Goal: Task Accomplishment & Management: Complete application form

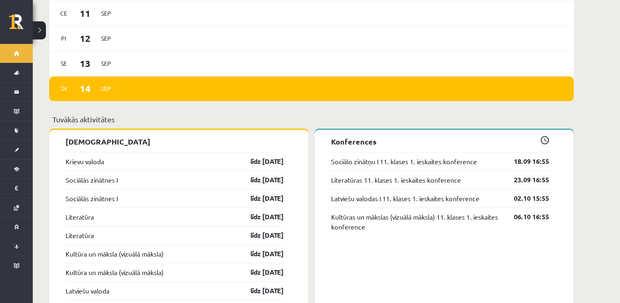
scroll to position [656, 0]
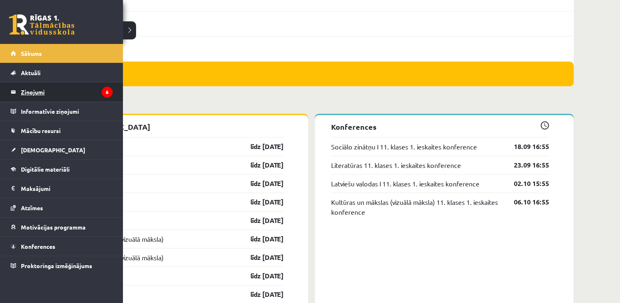
click at [36, 94] on legend "Ziņojumi 6" at bounding box center [67, 91] width 92 height 19
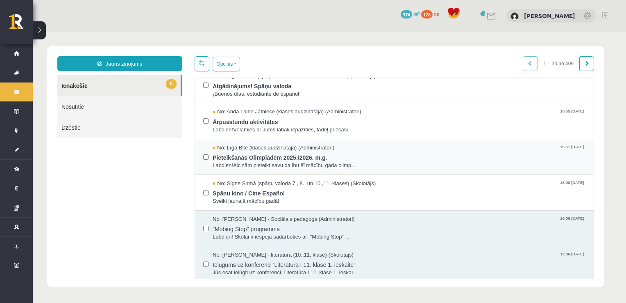
scroll to position [123, 0]
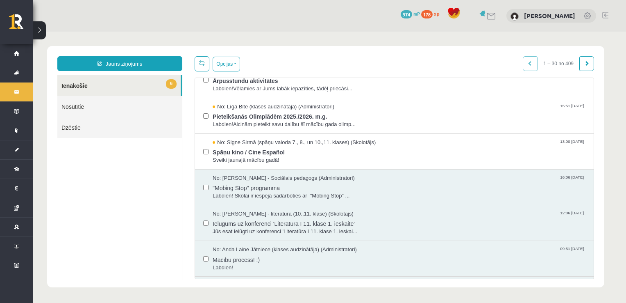
click at [80, 87] on link "6 Ienākošie" at bounding box center [118, 85] width 123 height 21
click at [275, 150] on span "Spāņu kino / Cine Español" at bounding box center [399, 151] width 373 height 10
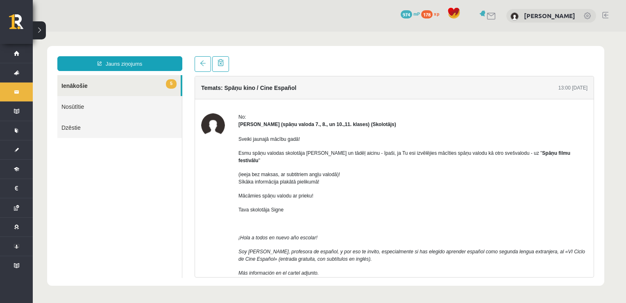
scroll to position [0, 0]
click at [129, 84] on link "5 Ienākošie" at bounding box center [118, 85] width 123 height 21
click at [88, 92] on link "5 Ienākošie" at bounding box center [118, 85] width 123 height 21
click at [80, 86] on link "5 Ienākošie" at bounding box center [118, 85] width 123 height 21
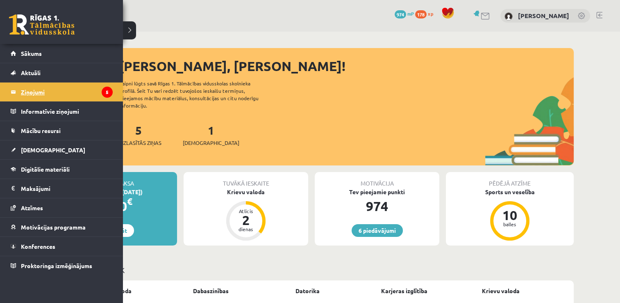
click at [48, 98] on legend "Ziņojumi 5" at bounding box center [67, 91] width 92 height 19
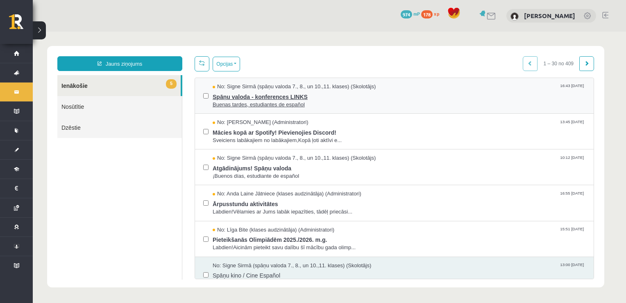
click at [249, 92] on span "Spāņu valoda - konferences LINKS" at bounding box center [399, 96] width 373 height 10
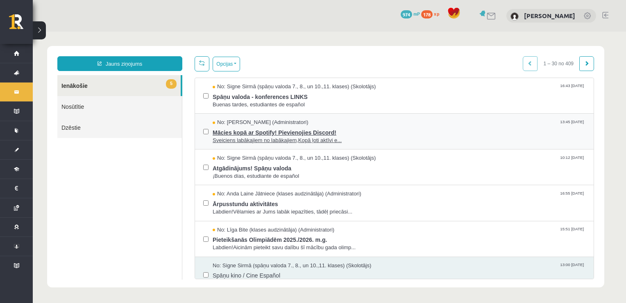
click at [251, 131] on span "Mācies kopā ar Spotify! Pievienojies Discord!" at bounding box center [399, 131] width 373 height 10
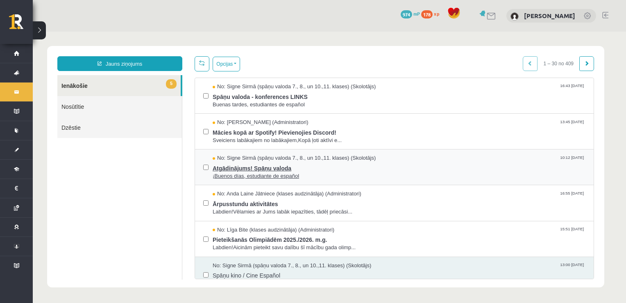
click at [251, 173] on span "¡Buenos días, estudiante de español" at bounding box center [399, 176] width 373 height 8
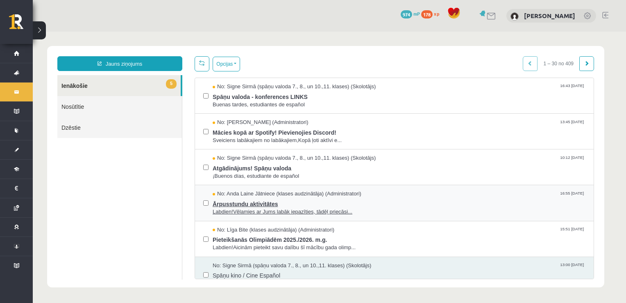
click at [248, 200] on span "Ārpusstundu aktivitātes" at bounding box center [399, 203] width 373 height 10
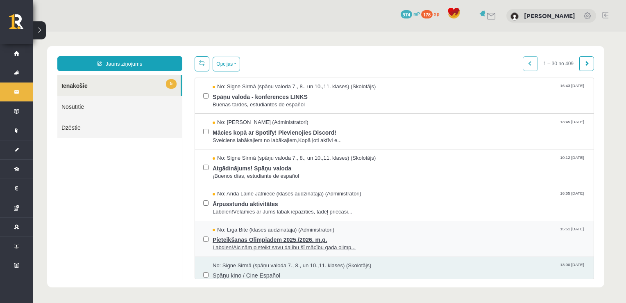
click at [264, 236] on span "Pieteikšanās Olimpiādēm 2025./2026. m.g." at bounding box center [399, 238] width 373 height 10
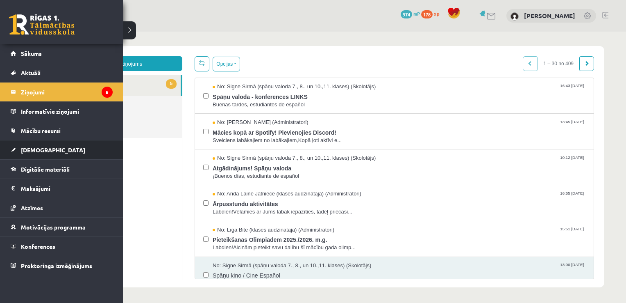
click at [42, 151] on span "[DEMOGRAPHIC_DATA]" at bounding box center [53, 149] width 64 height 7
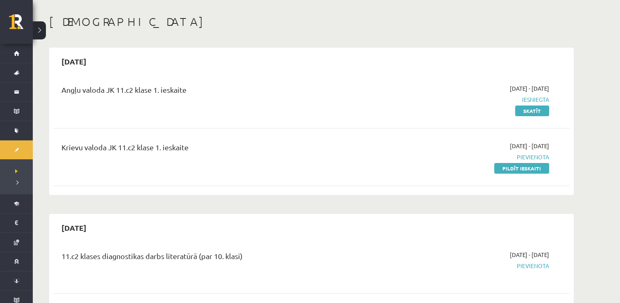
scroll to position [82, 0]
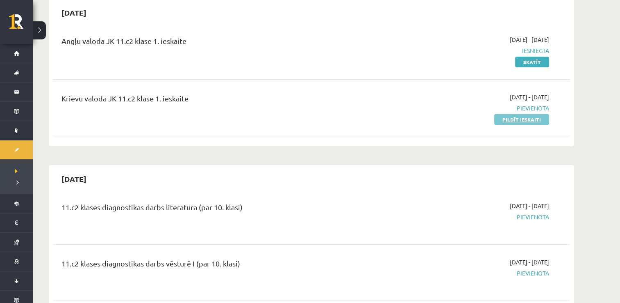
click at [512, 121] on link "Pildīt ieskaiti" at bounding box center [521, 119] width 55 height 11
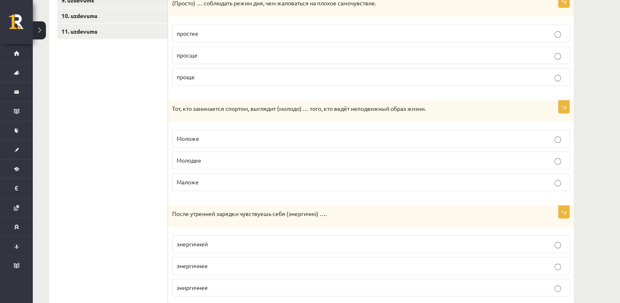
scroll to position [328, 0]
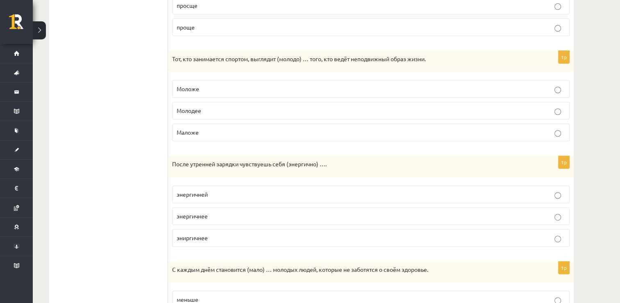
click at [403, 102] on label "Молодее" at bounding box center [371, 111] width 398 height 18
click at [562, 195] on p "энергичней" at bounding box center [371, 194] width 389 height 9
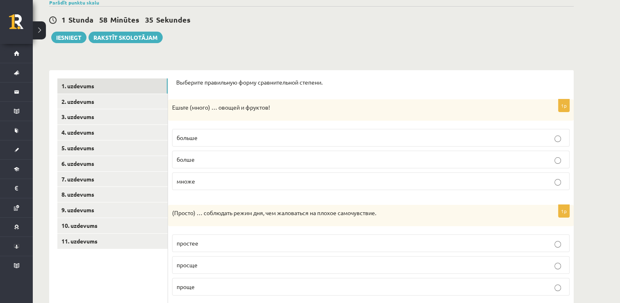
scroll to position [82, 0]
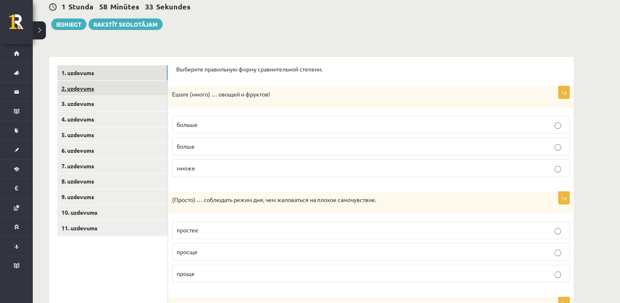
click at [73, 89] on link "2. uzdevums" at bounding box center [112, 88] width 110 height 15
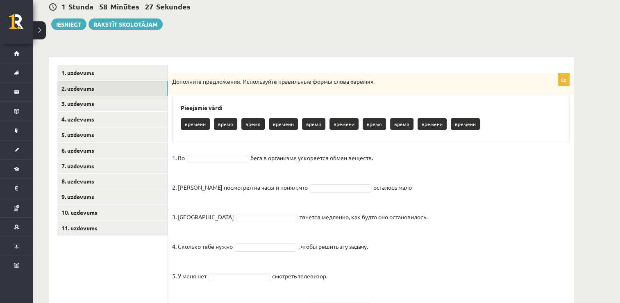
click at [225, 121] on p "время" at bounding box center [225, 123] width 23 height 11
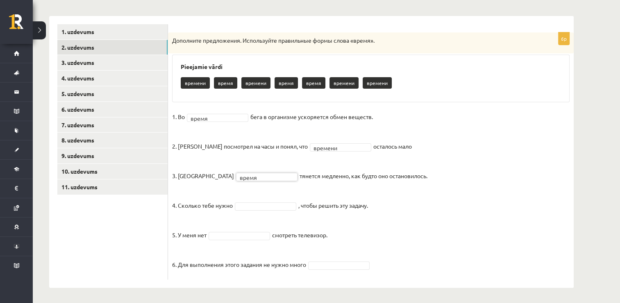
scroll to position [124, 0]
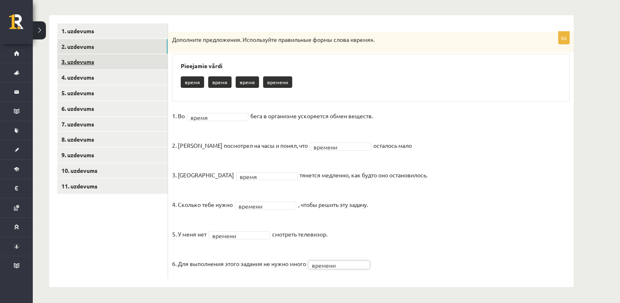
click at [93, 60] on link "3. uzdevums" at bounding box center [112, 61] width 110 height 15
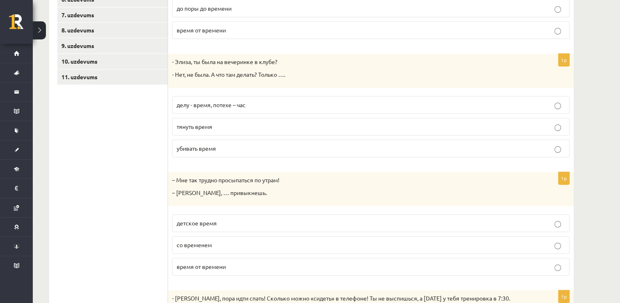
scroll to position [247, 0]
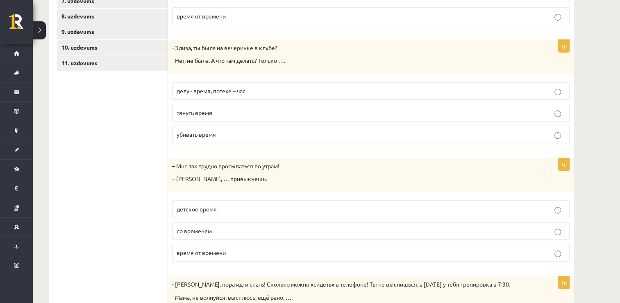
click at [562, 230] on p "со временем" at bounding box center [371, 230] width 389 height 9
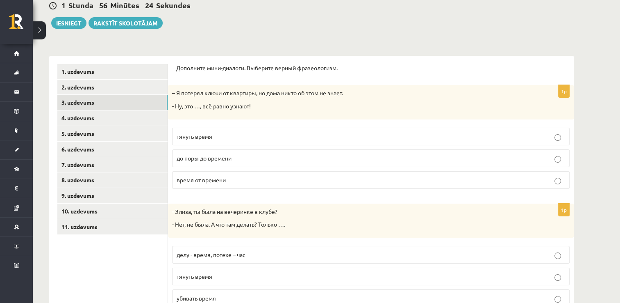
scroll to position [66, 0]
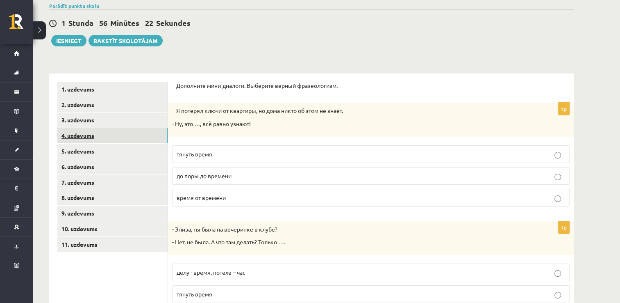
click at [87, 137] on link "4. uzdevums" at bounding box center [112, 135] width 110 height 15
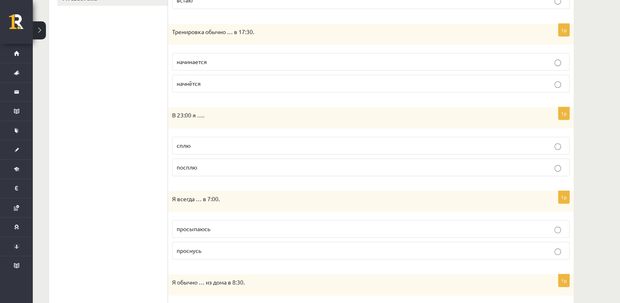
scroll to position [435, 0]
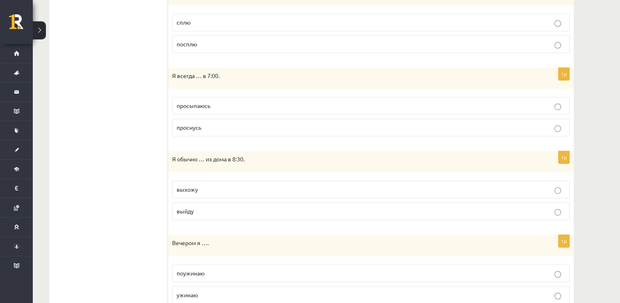
click at [557, 192] on label "выхожу" at bounding box center [371, 189] width 398 height 18
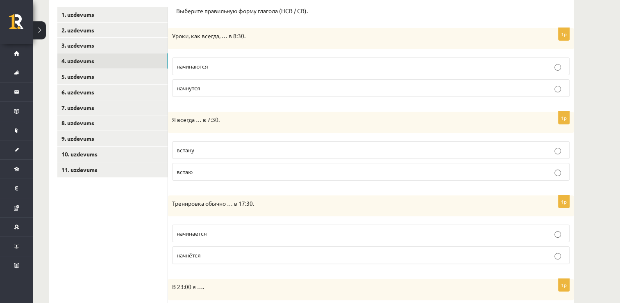
scroll to position [14, 0]
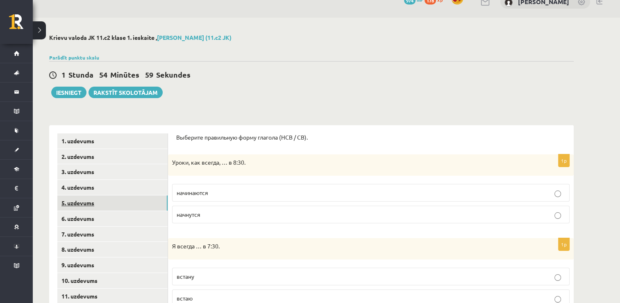
click at [92, 207] on link "5. uzdevums" at bounding box center [112, 202] width 110 height 15
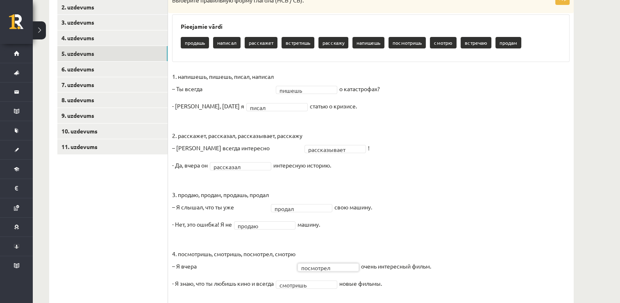
scroll to position [160, 0]
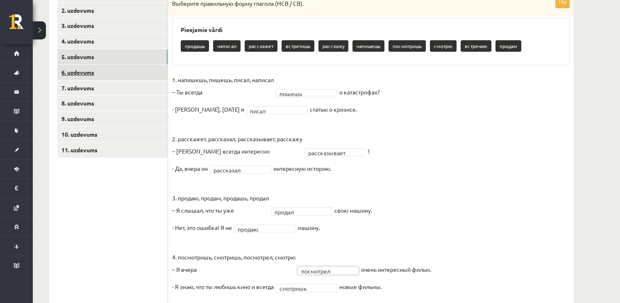
click at [90, 69] on link "6. uzdevums" at bounding box center [112, 72] width 110 height 15
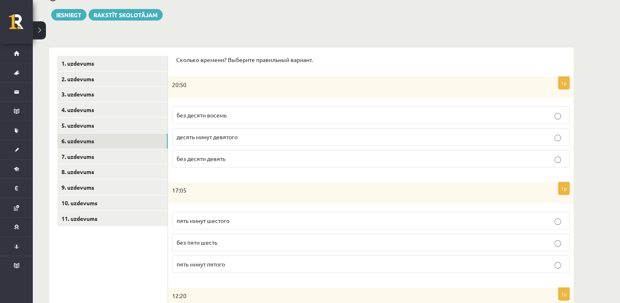
scroll to position [0, 0]
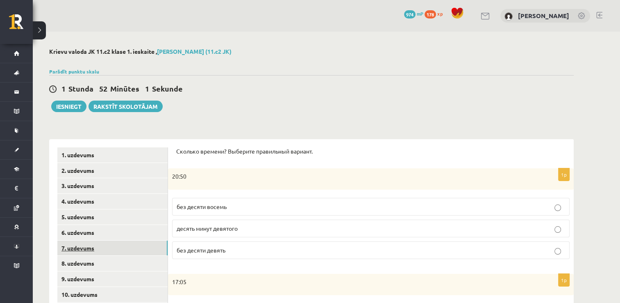
click at [103, 246] on link "7. uzdevums" at bounding box center [112, 247] width 110 height 15
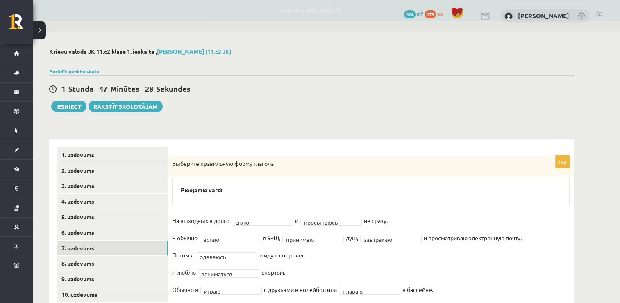
scroll to position [41, 0]
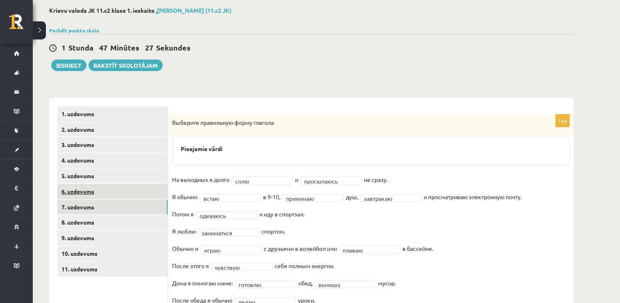
click at [90, 194] on link "6. uzdevums" at bounding box center [112, 191] width 110 height 15
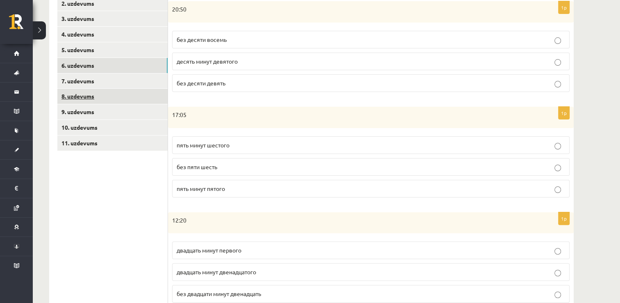
scroll to position [118, 0]
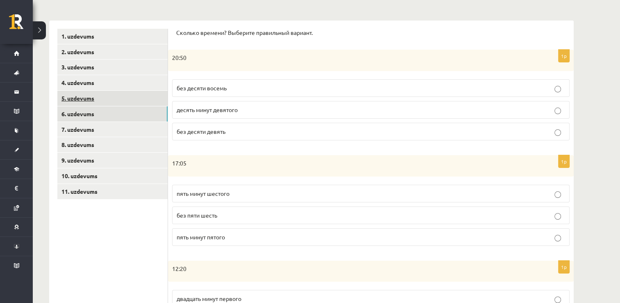
click at [93, 99] on link "5. uzdevums" at bounding box center [112, 98] width 110 height 15
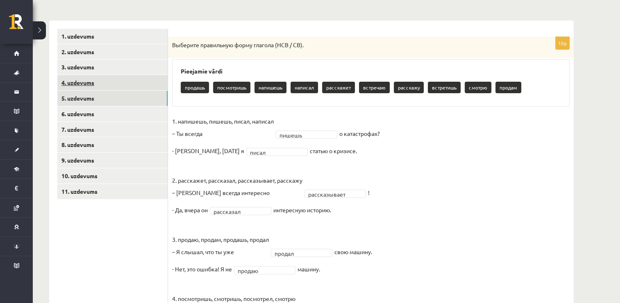
click at [91, 80] on link "4. uzdevums" at bounding box center [112, 82] width 110 height 15
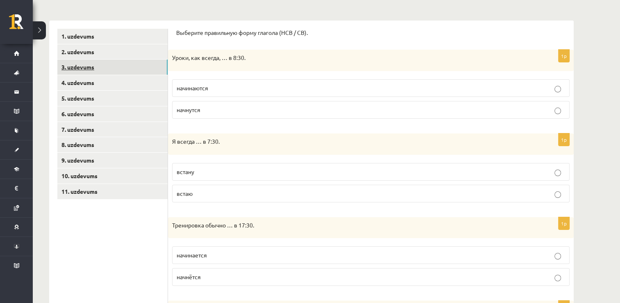
click at [91, 69] on link "3. uzdevums" at bounding box center [112, 66] width 110 height 15
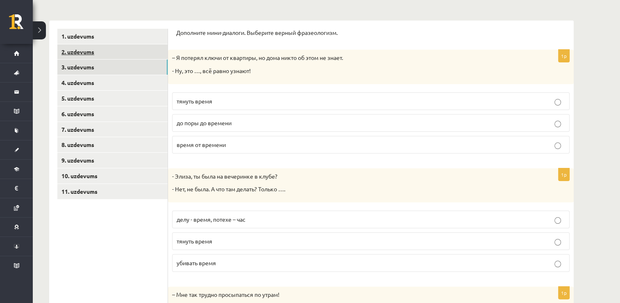
click at [91, 55] on link "2. uzdevums" at bounding box center [112, 51] width 110 height 15
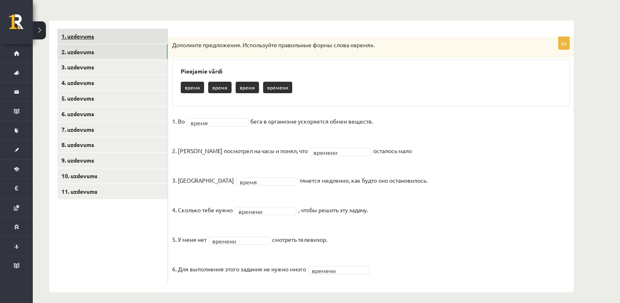
click at [92, 38] on link "1. uzdevums" at bounding box center [112, 36] width 110 height 15
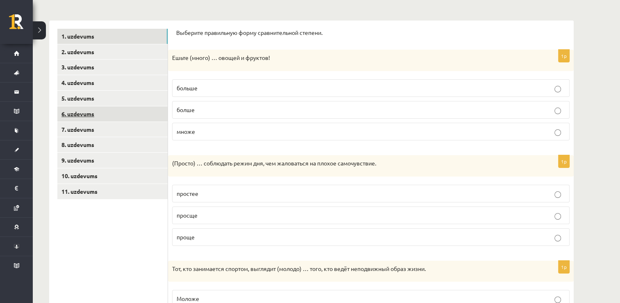
click at [94, 116] on link "6. uzdevums" at bounding box center [112, 113] width 110 height 15
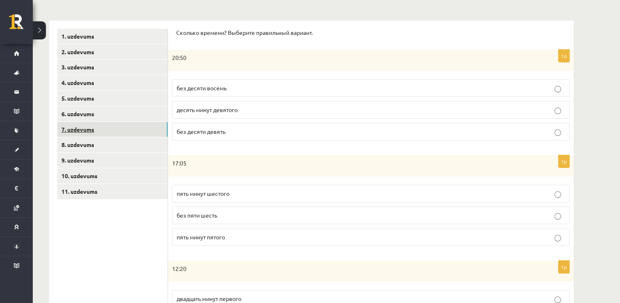
click at [93, 130] on link "7. uzdevums" at bounding box center [112, 129] width 110 height 15
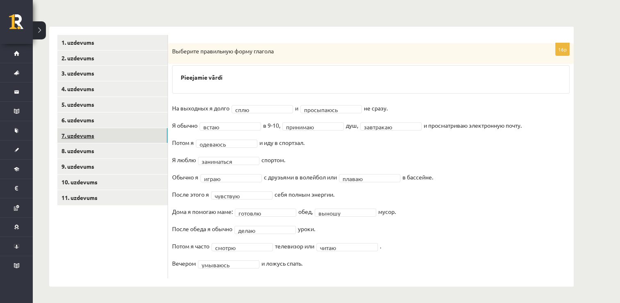
scroll to position [112, 0]
click at [93, 152] on link "8. uzdevums" at bounding box center [112, 150] width 110 height 15
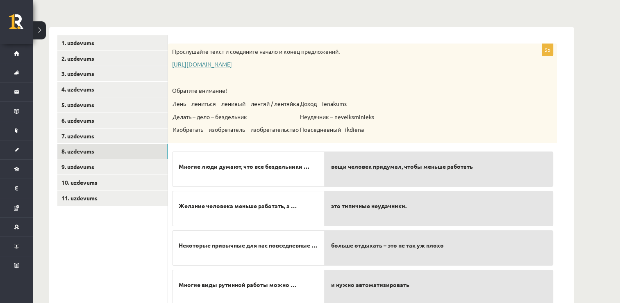
click at [232, 65] on link "https://www.zvaigzne.lv/upload/audio/100Urokov/2/49%202.mp3" at bounding box center [202, 63] width 60 height 7
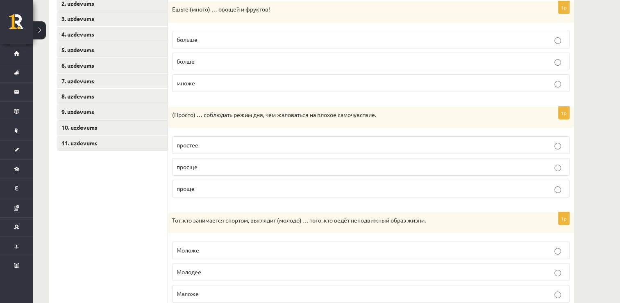
scroll to position [159, 0]
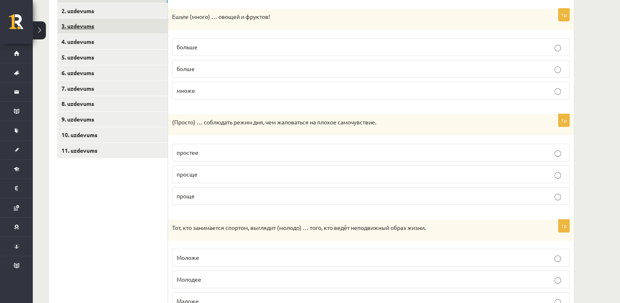
click at [94, 27] on link "3. uzdevums" at bounding box center [112, 25] width 110 height 15
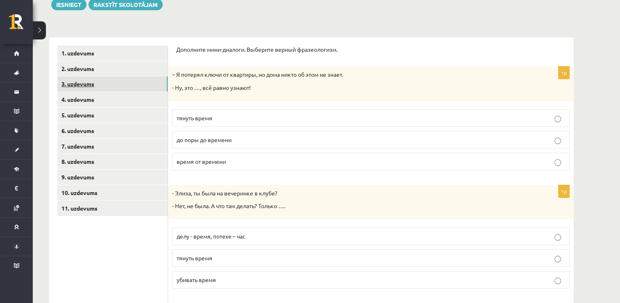
scroll to position [36, 0]
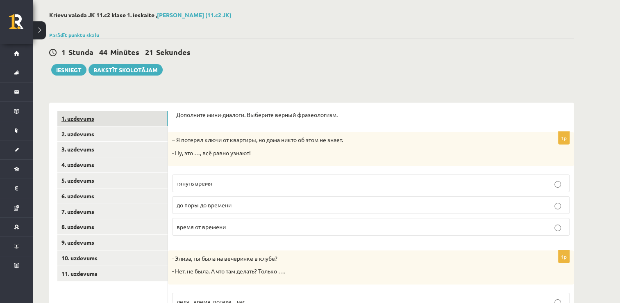
click at [84, 119] on link "1. uzdevums" at bounding box center [112, 118] width 110 height 15
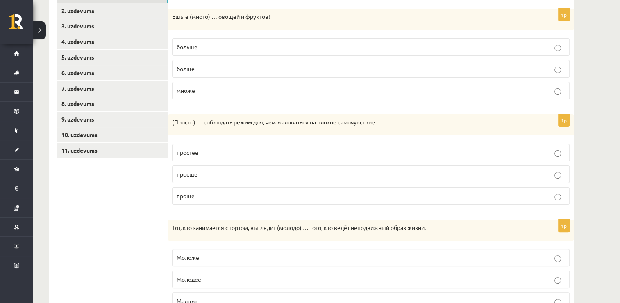
scroll to position [0, 0]
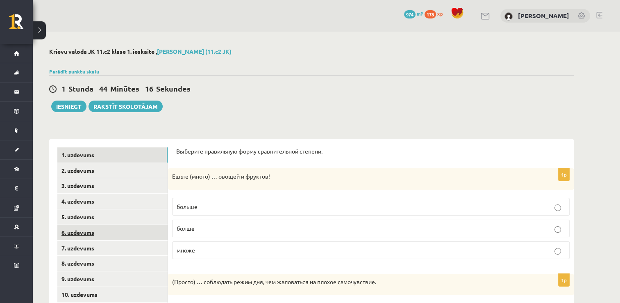
click at [76, 230] on link "6. uzdevums" at bounding box center [112, 232] width 110 height 15
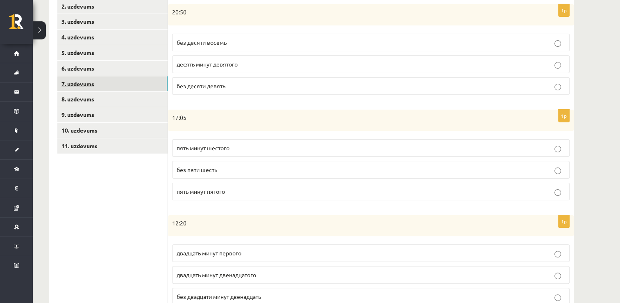
click at [90, 88] on link "7. uzdevums" at bounding box center [112, 83] width 110 height 15
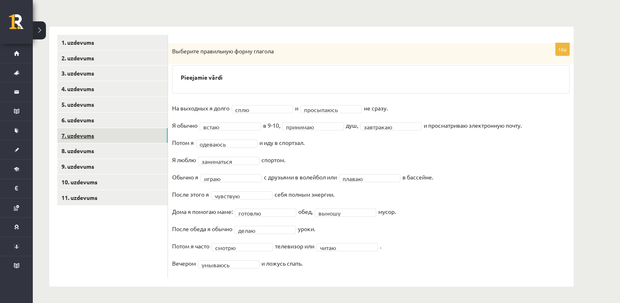
scroll to position [112, 0]
click at [84, 149] on link "8. uzdevums" at bounding box center [112, 150] width 110 height 15
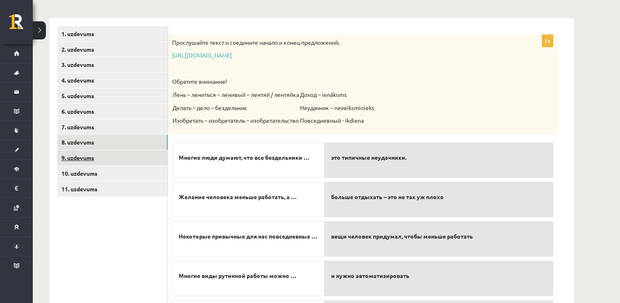
scroll to position [123, 0]
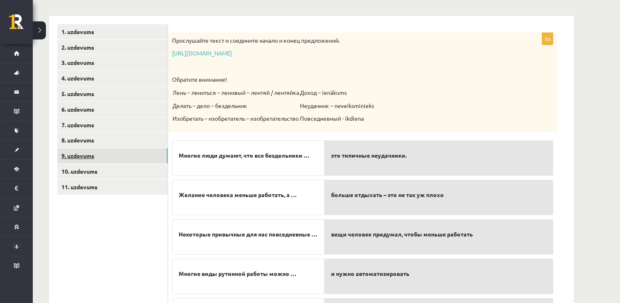
click at [85, 156] on link "9. uzdevums" at bounding box center [112, 155] width 110 height 15
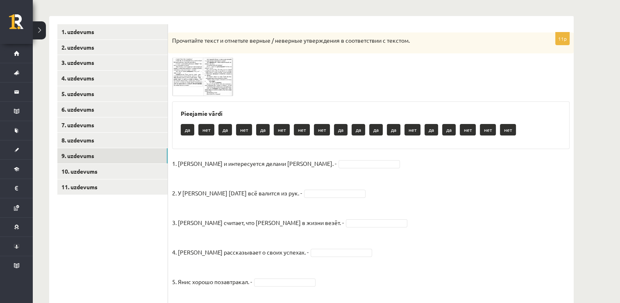
click at [197, 80] on span at bounding box center [203, 77] width 13 height 13
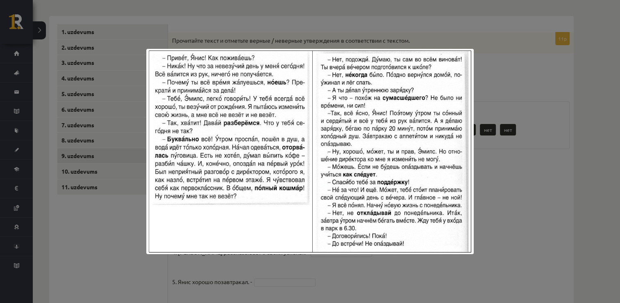
click at [518, 225] on div at bounding box center [310, 151] width 620 height 303
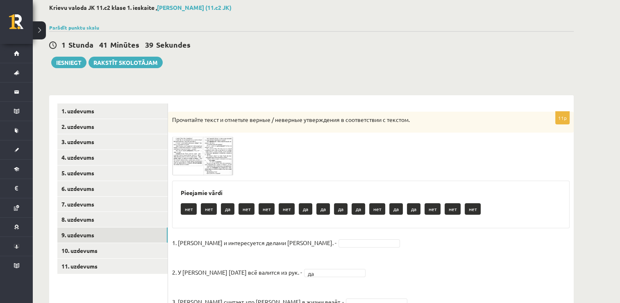
scroll to position [43, 0]
click at [192, 154] on img at bounding box center [202, 156] width 61 height 39
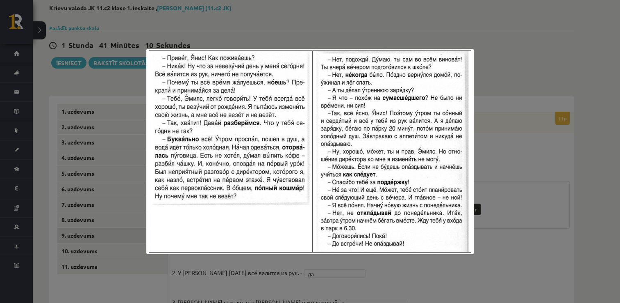
click at [508, 222] on div at bounding box center [310, 151] width 620 height 303
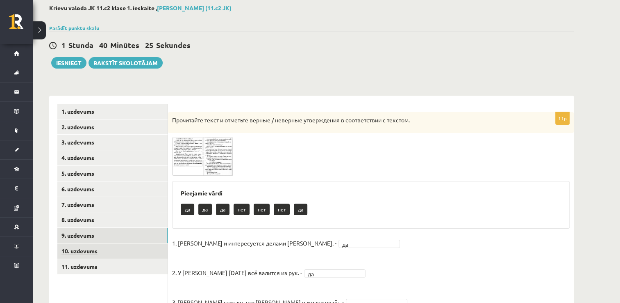
click at [84, 250] on link "10. uzdevums" at bounding box center [112, 250] width 110 height 15
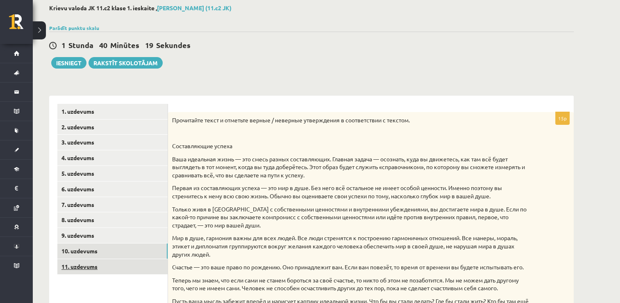
click at [89, 265] on link "11. uzdevums" at bounding box center [112, 266] width 110 height 15
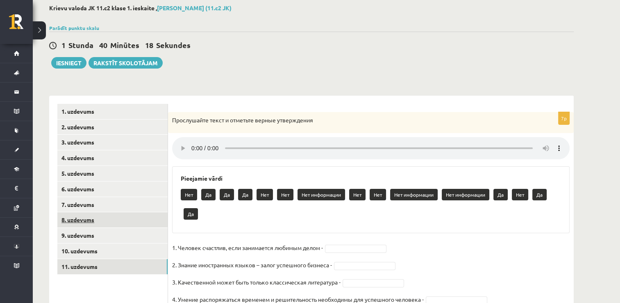
scroll to position [131, 0]
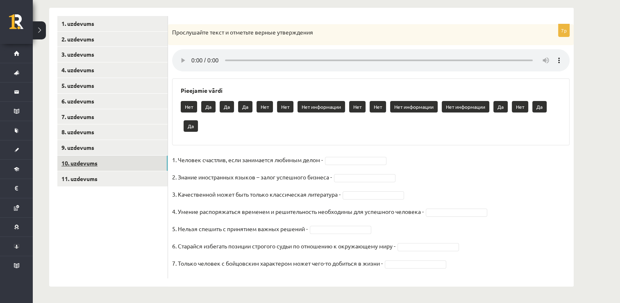
click at [88, 163] on link "10. uzdevums" at bounding box center [112, 162] width 110 height 15
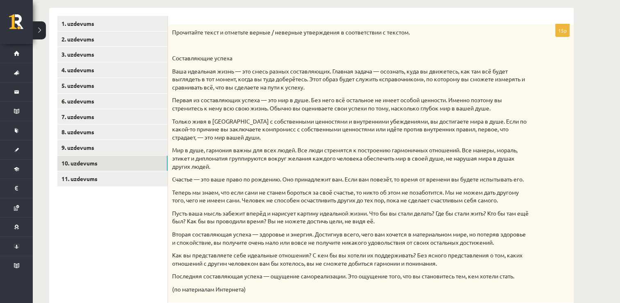
scroll to position [90, 0]
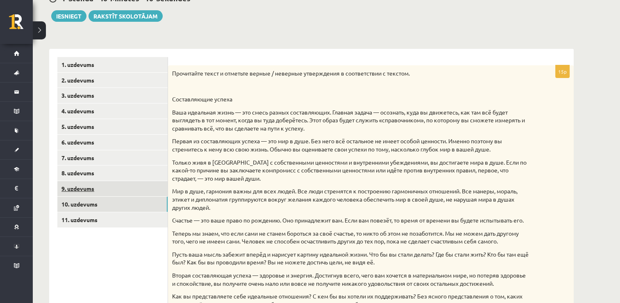
click at [128, 187] on link "9. uzdevums" at bounding box center [112, 188] width 110 height 15
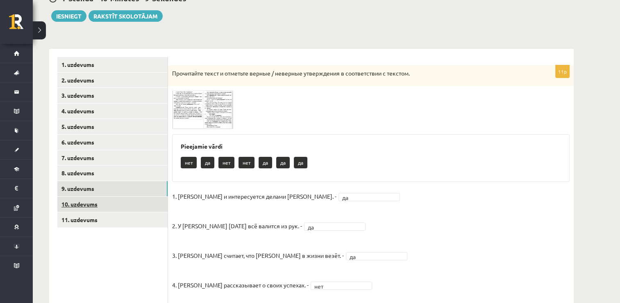
click at [100, 206] on link "10. uzdevums" at bounding box center [112, 203] width 110 height 15
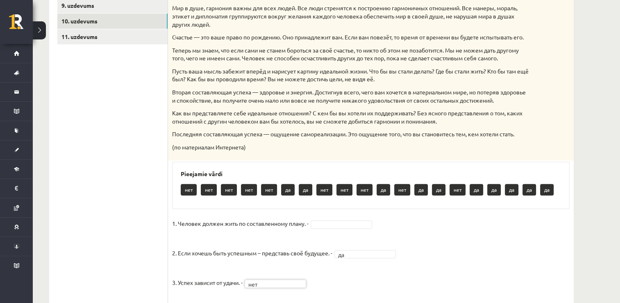
scroll to position [172, 0]
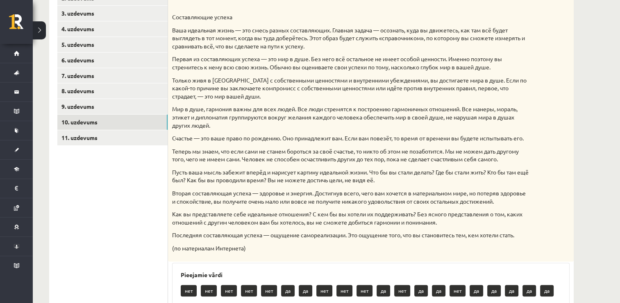
click at [260, 184] on p "Пусть ваша мысль забежит вперёд и нарисует картину идеальной жизни. Что бы вы с…" at bounding box center [350, 176] width 357 height 16
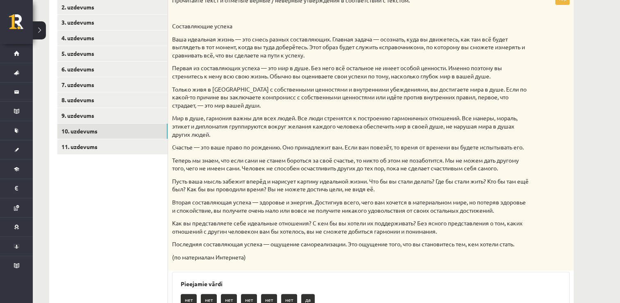
scroll to position [164, 0]
click at [105, 149] on link "11. uzdevums" at bounding box center [112, 145] width 110 height 15
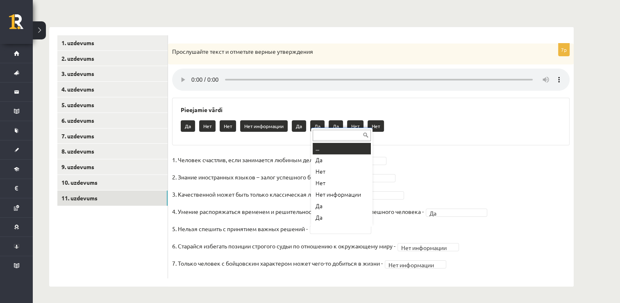
scroll to position [10, 0]
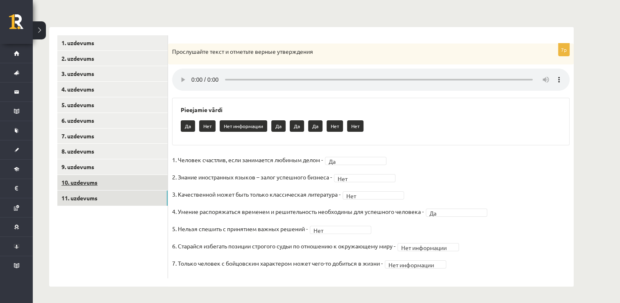
click at [98, 184] on link "10. uzdevums" at bounding box center [112, 182] width 110 height 15
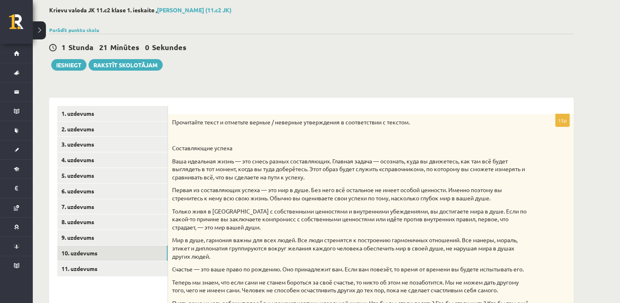
scroll to position [39, 0]
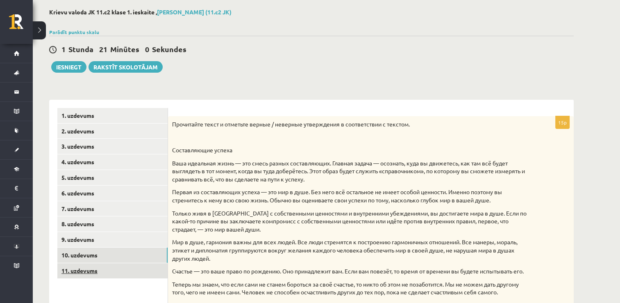
click at [80, 270] on link "11. uzdevums" at bounding box center [112, 270] width 110 height 15
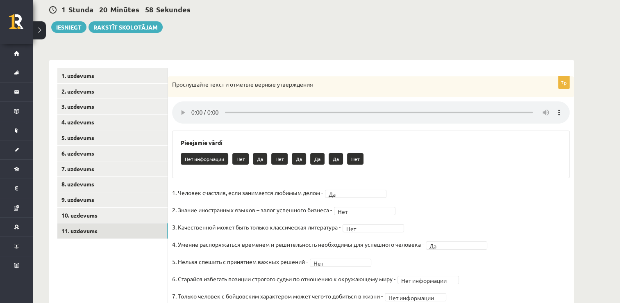
scroll to position [112, 0]
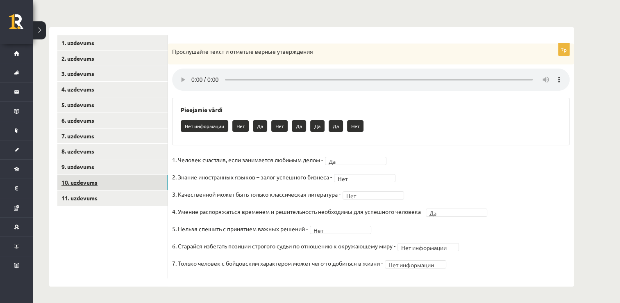
click at [94, 184] on link "10. uzdevums" at bounding box center [112, 182] width 110 height 15
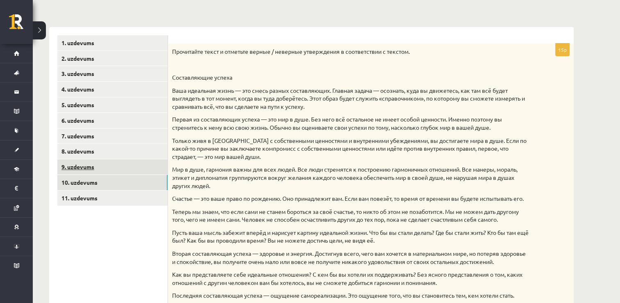
click at [94, 166] on link "9. uzdevums" at bounding box center [112, 166] width 110 height 15
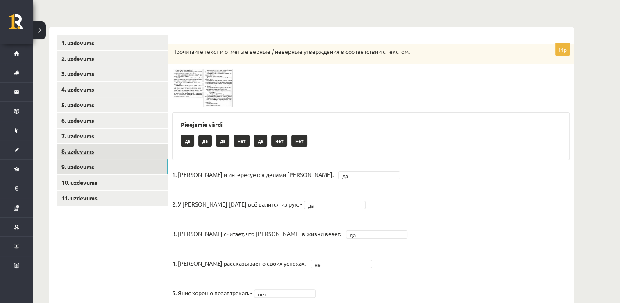
click at [93, 153] on link "8. uzdevums" at bounding box center [112, 150] width 110 height 15
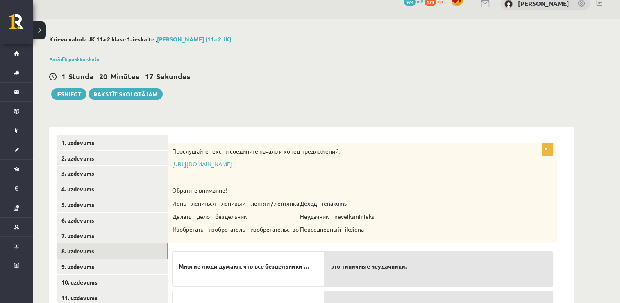
scroll to position [0, 0]
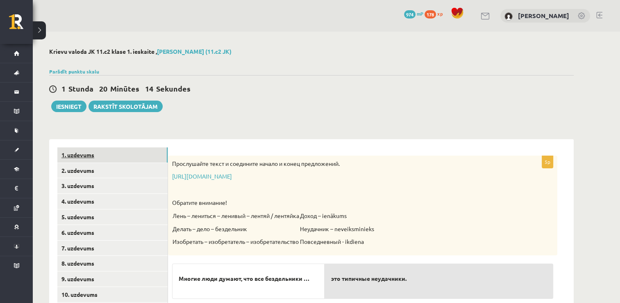
click at [75, 151] on link "1. uzdevums" at bounding box center [112, 154] width 110 height 15
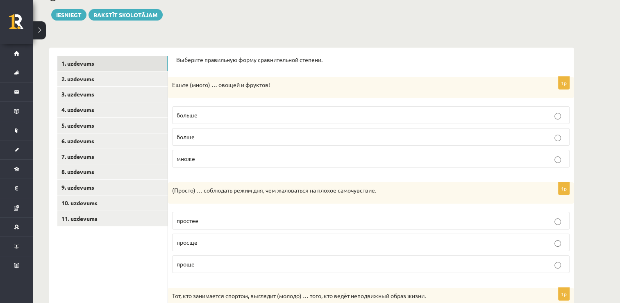
scroll to position [77, 0]
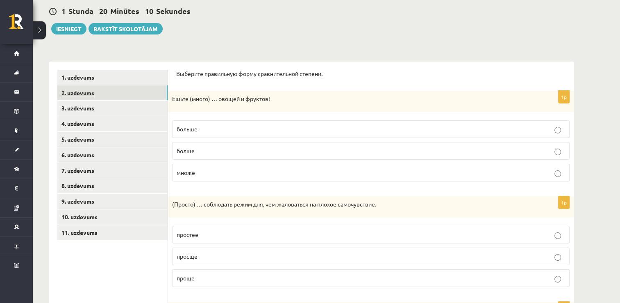
click at [77, 89] on link "2. uzdevums" at bounding box center [112, 92] width 110 height 15
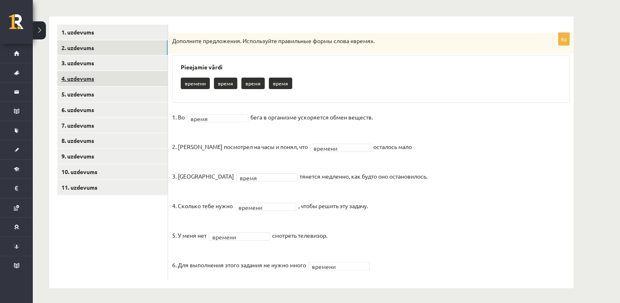
scroll to position [124, 0]
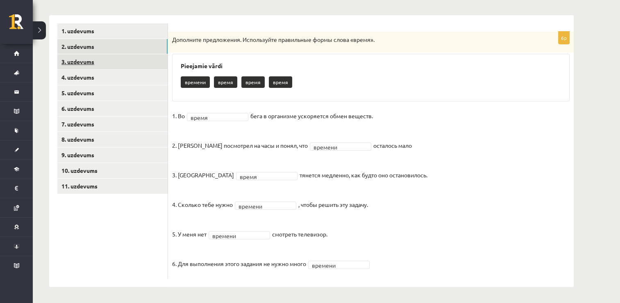
click at [87, 64] on link "3. uzdevums" at bounding box center [112, 61] width 110 height 15
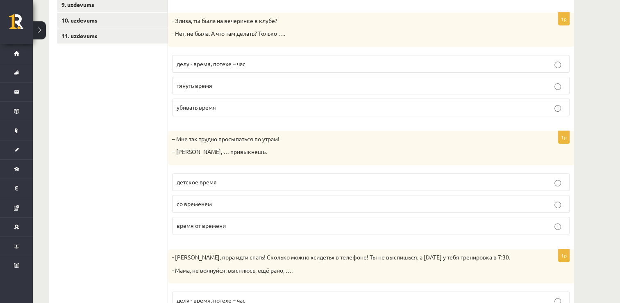
scroll to position [66, 0]
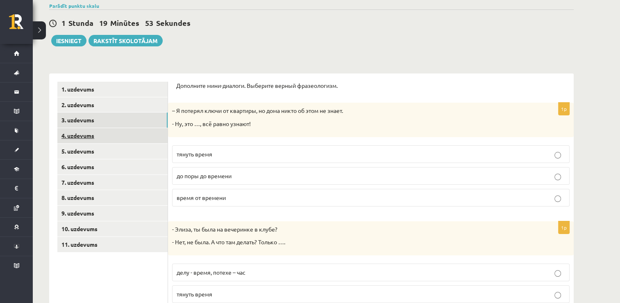
click at [81, 136] on link "4. uzdevums" at bounding box center [112, 135] width 110 height 15
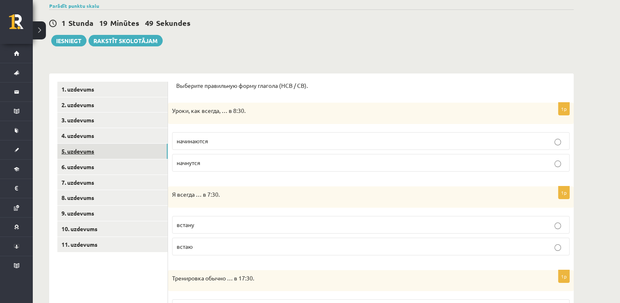
click at [83, 153] on link "5. uzdevums" at bounding box center [112, 150] width 110 height 15
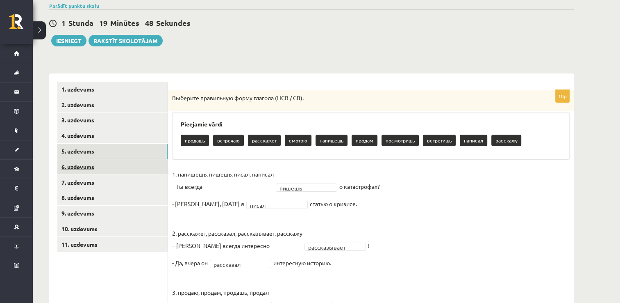
click at [82, 165] on link "6. uzdevums" at bounding box center [112, 166] width 110 height 15
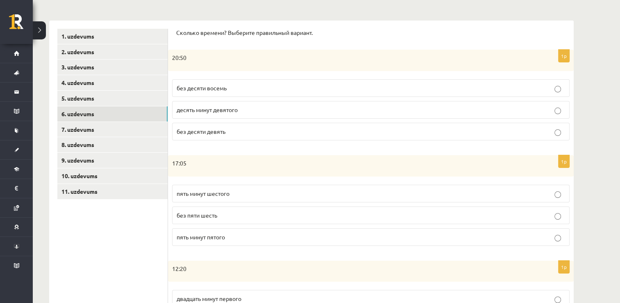
scroll to position [0, 0]
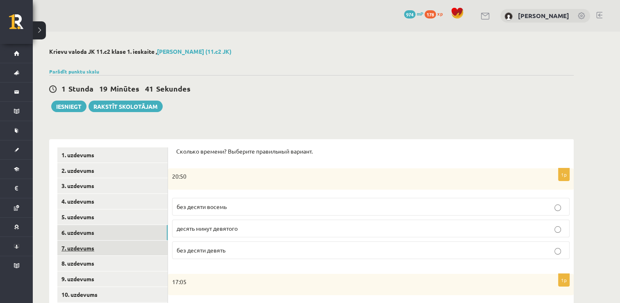
click at [91, 249] on link "7. uzdevums" at bounding box center [112, 247] width 110 height 15
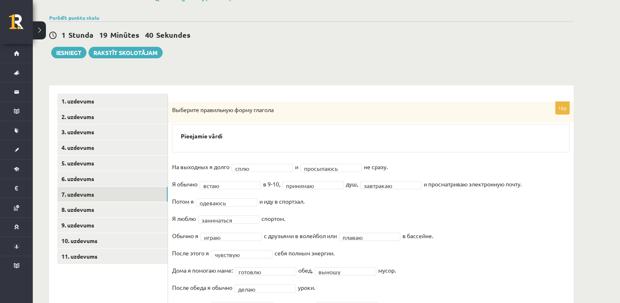
scroll to position [112, 0]
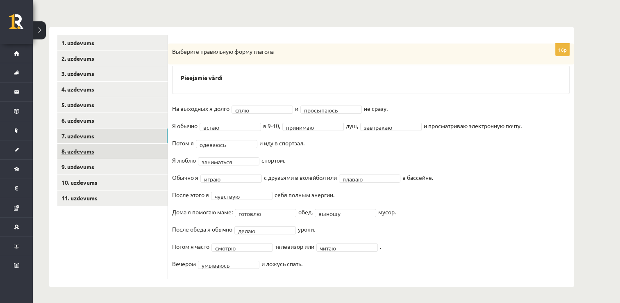
click at [95, 153] on link "8. uzdevums" at bounding box center [112, 150] width 110 height 15
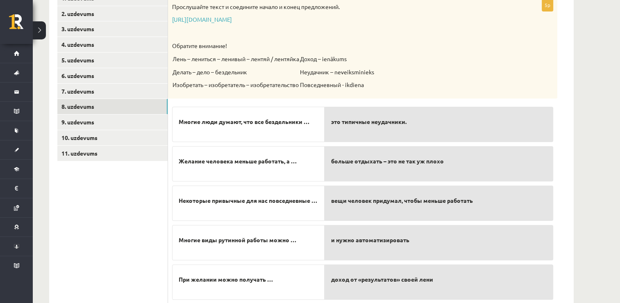
scroll to position [181, 0]
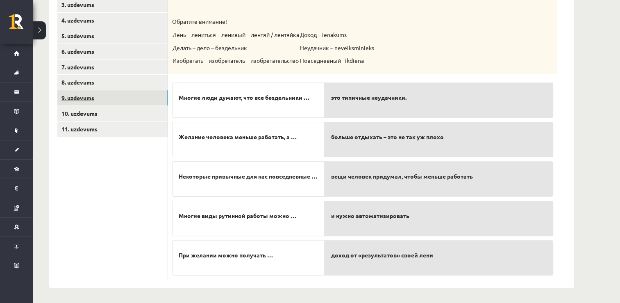
click at [88, 96] on link "9. uzdevums" at bounding box center [112, 97] width 110 height 15
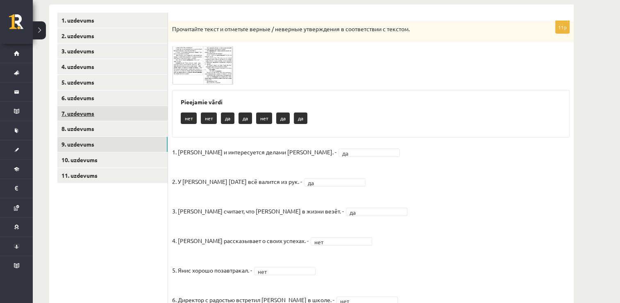
scroll to position [125, 0]
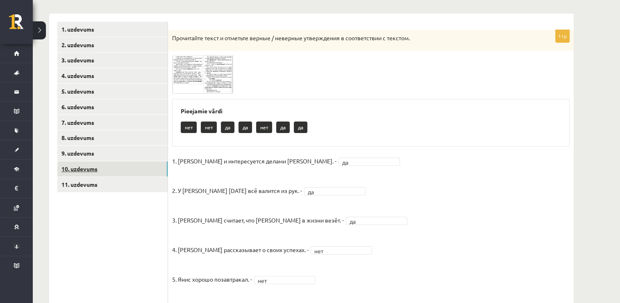
click at [89, 164] on link "10. uzdevums" at bounding box center [112, 168] width 110 height 15
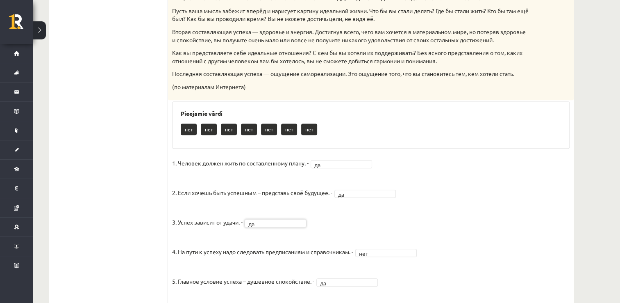
scroll to position [367, 0]
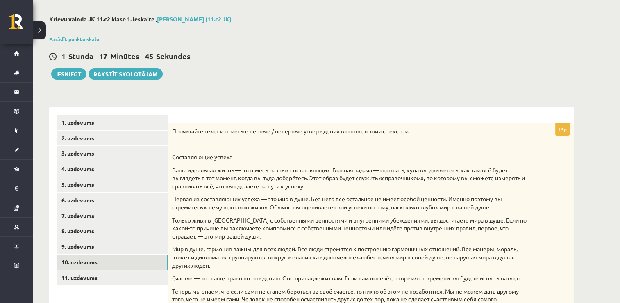
scroll to position [123, 0]
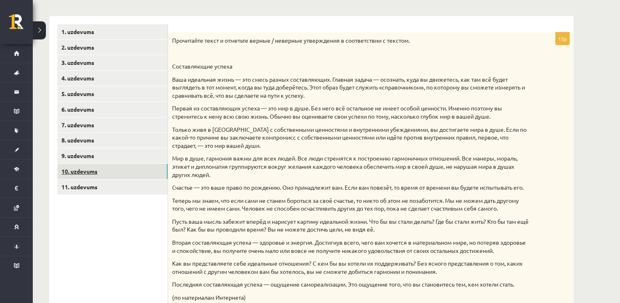
click at [89, 177] on link "10. uzdevums" at bounding box center [112, 171] width 110 height 15
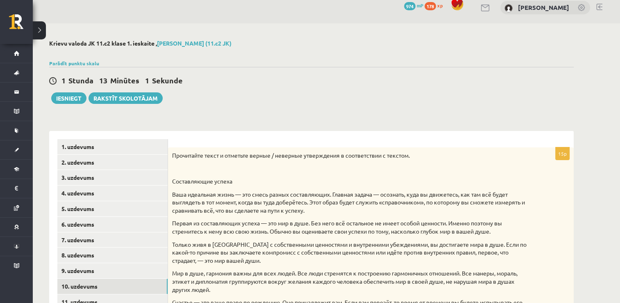
scroll to position [0, 0]
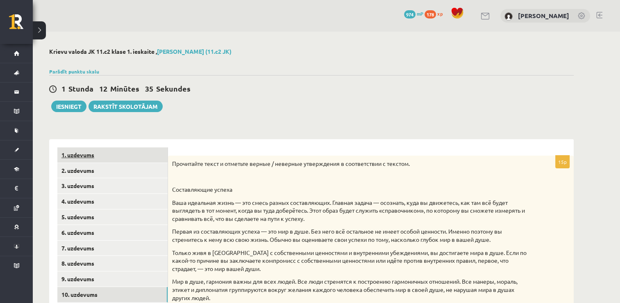
click at [69, 155] on link "1. uzdevums" at bounding box center [112, 154] width 110 height 15
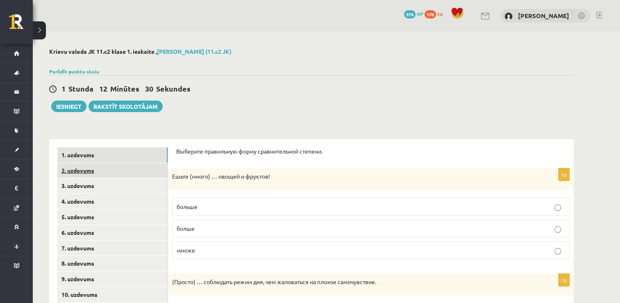
click at [82, 172] on link "2. uzdevums" at bounding box center [112, 170] width 110 height 15
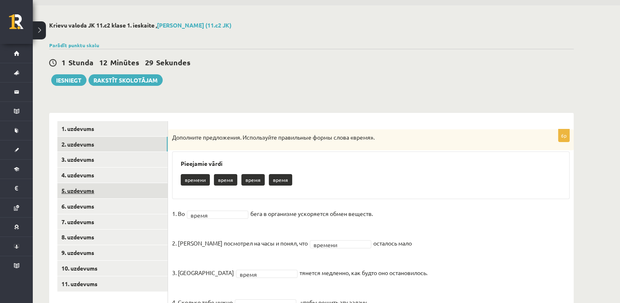
scroll to position [41, 0]
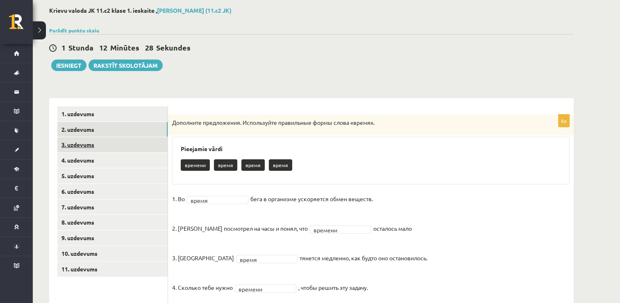
click at [84, 148] on link "3. uzdevums" at bounding box center [112, 144] width 110 height 15
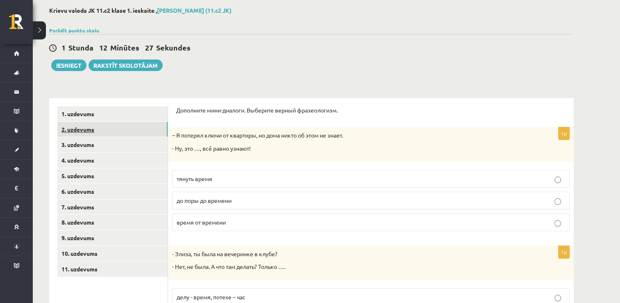
click at [84, 132] on link "2. uzdevums" at bounding box center [112, 129] width 110 height 15
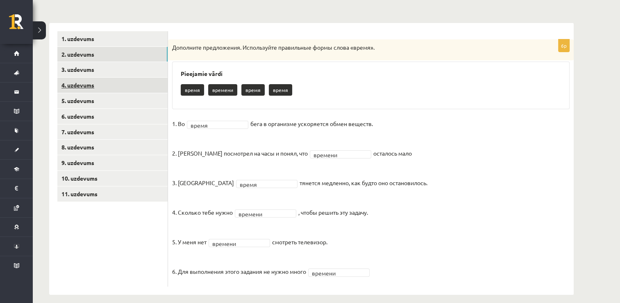
scroll to position [124, 0]
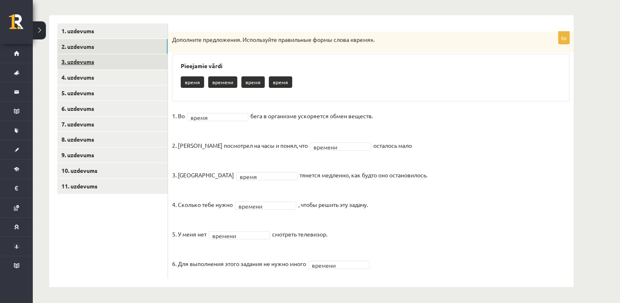
click at [76, 61] on link "3. uzdevums" at bounding box center [112, 61] width 110 height 15
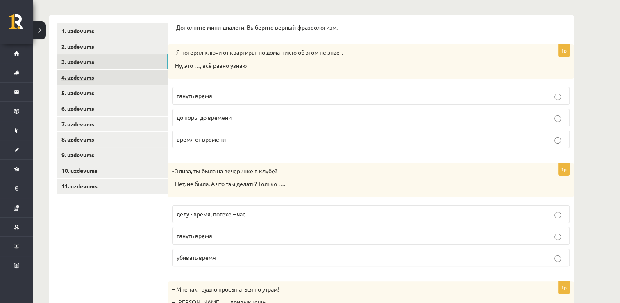
click at [77, 80] on link "4. uzdevums" at bounding box center [112, 77] width 110 height 15
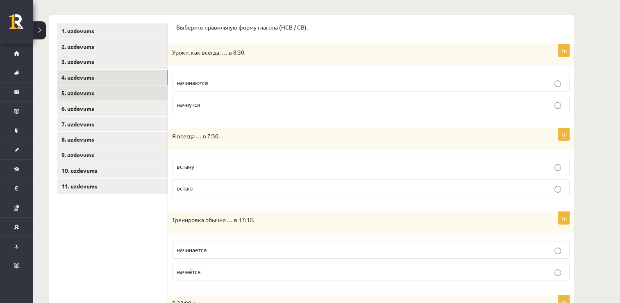
click at [79, 92] on link "5. uzdevums" at bounding box center [112, 92] width 110 height 15
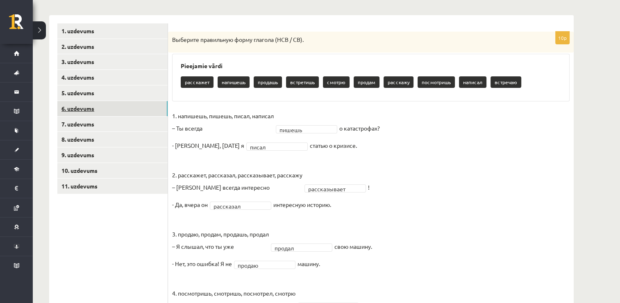
click at [80, 108] on link "6. uzdevums" at bounding box center [112, 108] width 110 height 15
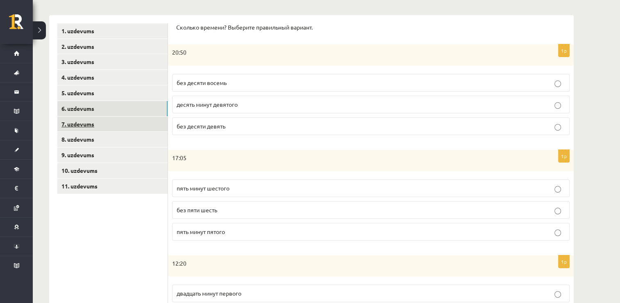
click at [79, 121] on link "7. uzdevums" at bounding box center [112, 123] width 110 height 15
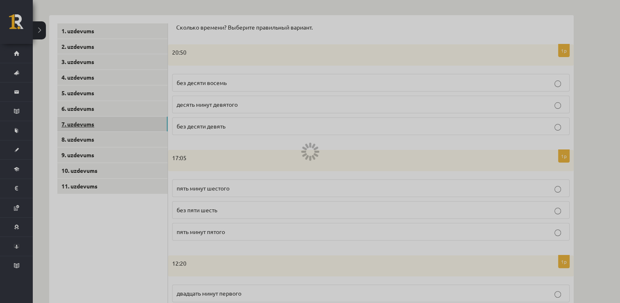
scroll to position [112, 0]
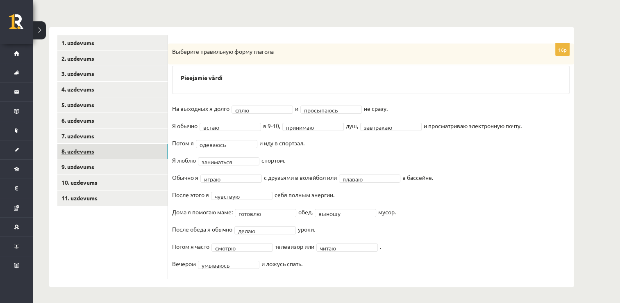
click at [80, 152] on link "8. uzdevums" at bounding box center [112, 150] width 110 height 15
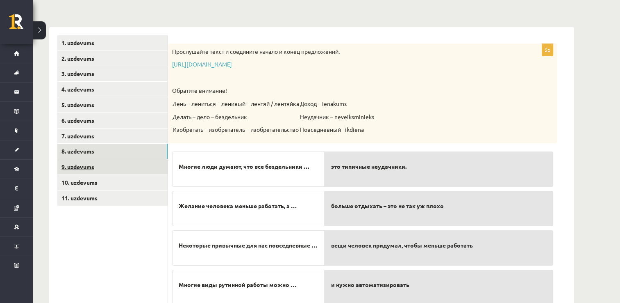
click at [82, 164] on link "9. uzdevums" at bounding box center [112, 166] width 110 height 15
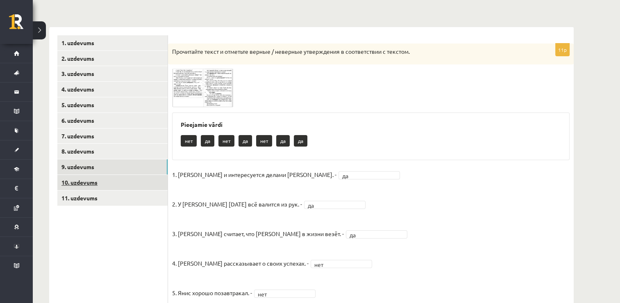
click at [82, 181] on link "10. uzdevums" at bounding box center [112, 182] width 110 height 15
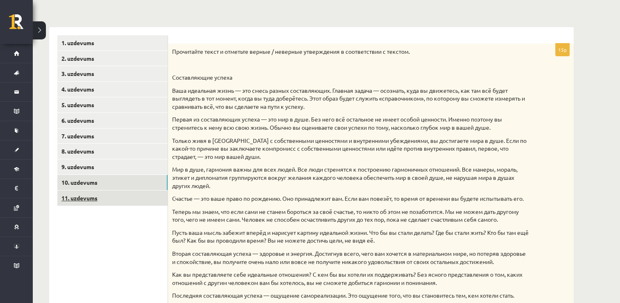
click at [82, 198] on link "11. uzdevums" at bounding box center [112, 197] width 110 height 15
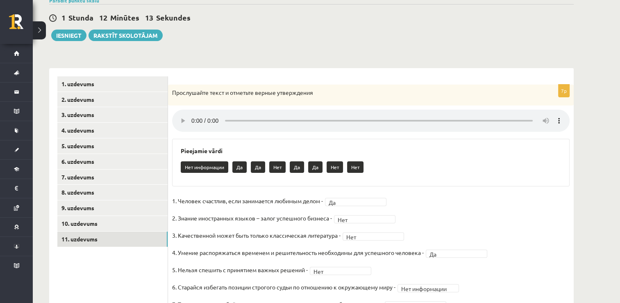
scroll to position [0, 0]
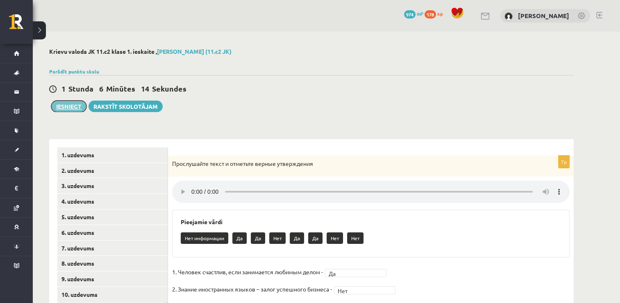
click at [73, 108] on button "Iesniegt" at bounding box center [68, 105] width 35 height 11
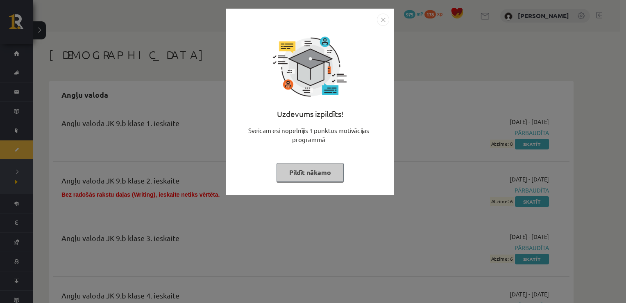
click at [302, 174] on button "Pildīt nākamo" at bounding box center [310, 172] width 67 height 19
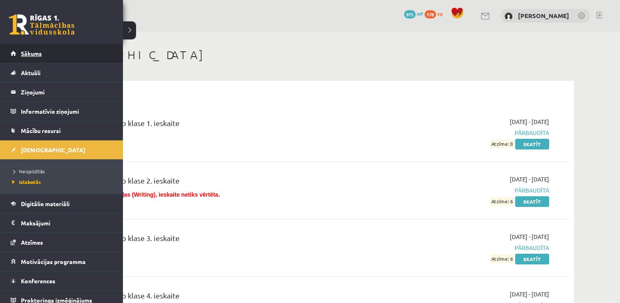
click at [29, 54] on span "Sākums" at bounding box center [31, 53] width 21 height 7
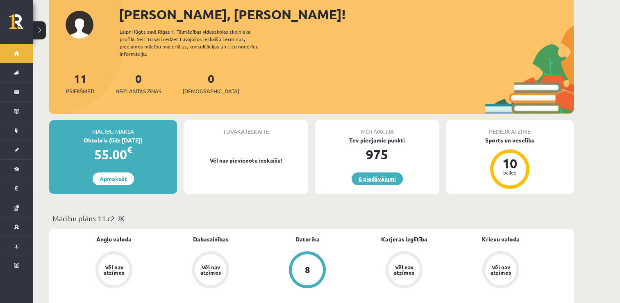
scroll to position [82, 0]
